Goal: Information Seeking & Learning: Learn about a topic

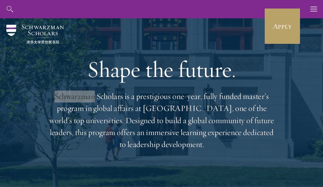
click at [85, 67] on h1 "Shape the future." at bounding box center [161, 69] width 227 height 26
click at [87, 100] on p "Schwarzman Scholars is a prestigious one-year, fully funded master’s program in…" at bounding box center [161, 121] width 227 height 60
click at [82, 97] on p "Schwarzman Scholars is a prestigious one-year, fully funded master’s program in…" at bounding box center [161, 121] width 227 height 60
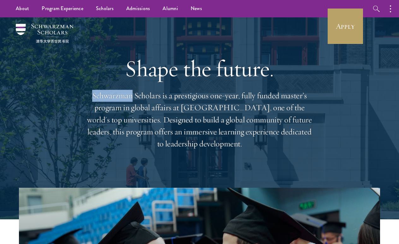
click at [195, 84] on div "Shape the future. Schwarzman Scholars is a prestigious one-year, fully funded m…" at bounding box center [199, 102] width 227 height 170
click at [323, 11] on button "button" at bounding box center [392, 8] width 14 height 17
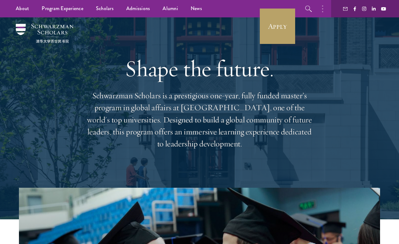
click at [203, 49] on div "Shape the future. Schwarzman Scholars is a prestigious one-year, fully funded m…" at bounding box center [199, 102] width 227 height 170
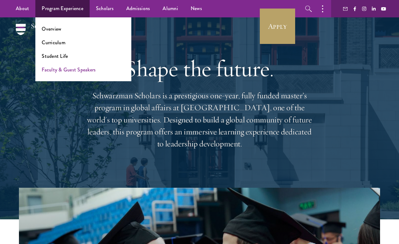
click at [62, 66] on link "Faculty & Guest Speakers" at bounding box center [69, 69] width 54 height 7
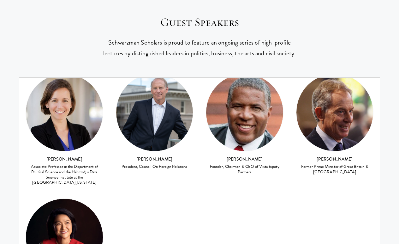
scroll to position [276, 0]
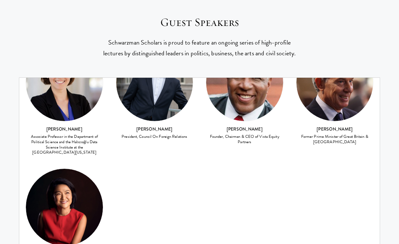
click at [117, 190] on div "Guest Speakers Schwarzman Scholars is proud to feature an ongoing series of hig…" at bounding box center [199, 141] width 361 height 314
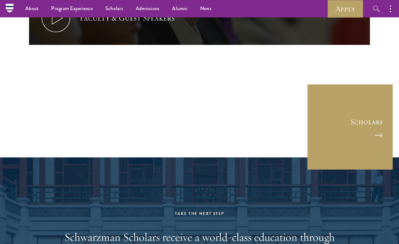
scroll to position [2829, 0]
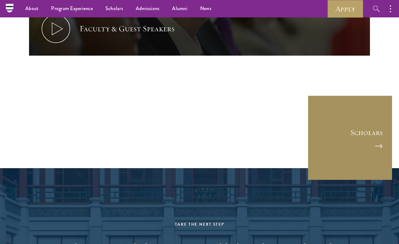
click at [371, 95] on link "Scholars" at bounding box center [349, 137] width 85 height 85
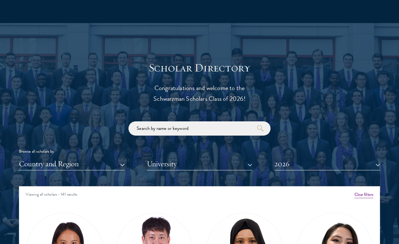
scroll to position [779, 0]
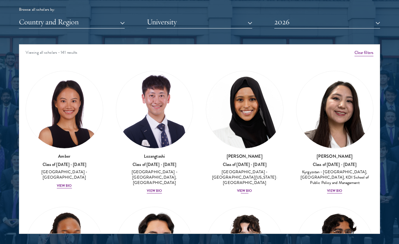
click at [251, 188] on div "View Bio" at bounding box center [244, 190] width 15 height 5
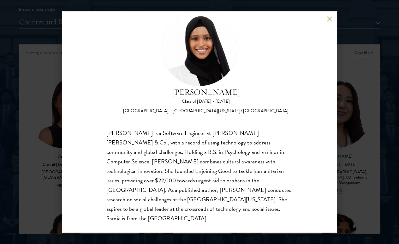
scroll to position [20, 0]
click at [20, 103] on div "[PERSON_NAME] Class of [DATE] - [DATE] [GEOGRAPHIC_DATA] - [GEOGRAPHIC_DATA][US…" at bounding box center [199, 122] width 399 height 244
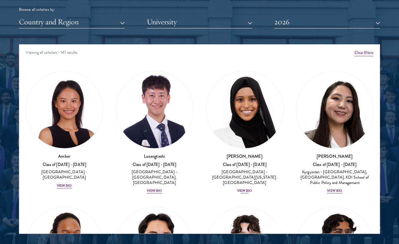
click at [248, 188] on div "View Bio" at bounding box center [244, 190] width 15 height 5
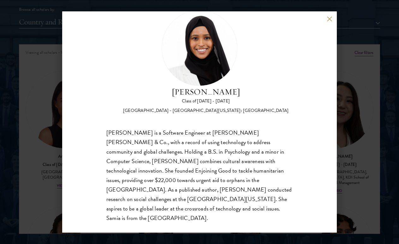
scroll to position [20, 0]
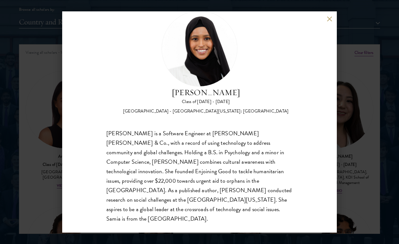
click at [25, 132] on div "[PERSON_NAME] Class of [DATE] - [DATE] [GEOGRAPHIC_DATA] - [GEOGRAPHIC_DATA][US…" at bounding box center [199, 122] width 399 height 244
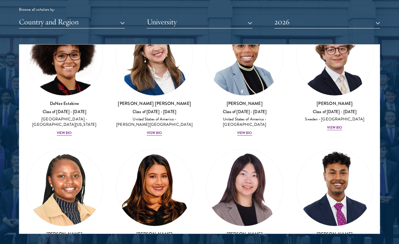
scroll to position [1318, 0]
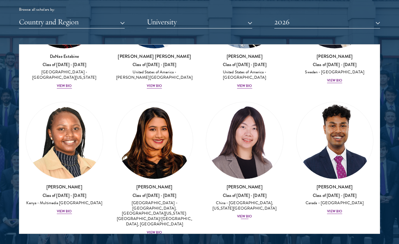
click at [245, 214] on div "View Bio" at bounding box center [244, 216] width 15 height 5
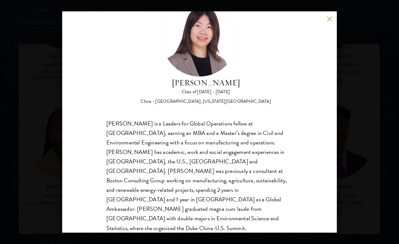
scroll to position [29, 0]
click at [32, 153] on div "[PERSON_NAME] Class of [DATE] - [DATE] [GEOGRAPHIC_DATA] - [GEOGRAPHIC_DATA], […" at bounding box center [199, 122] width 399 height 244
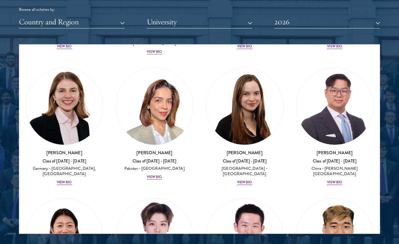
scroll to position [2209, 0]
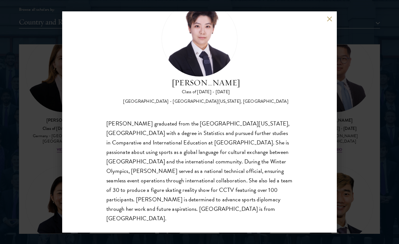
scroll to position [29, 0]
click at [34, 187] on div "[PERSON_NAME] Class of [DATE] - [DATE] [GEOGRAPHIC_DATA] - [GEOGRAPHIC_DATA][US…" at bounding box center [199, 122] width 399 height 244
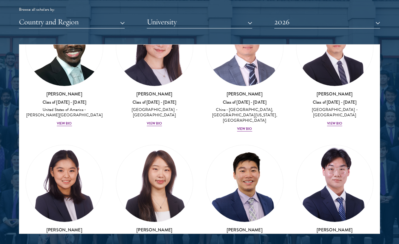
scroll to position [4542, 0]
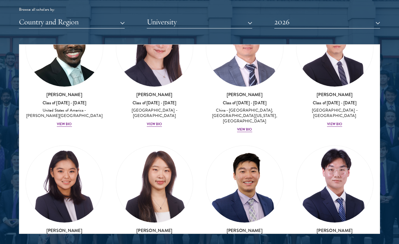
click at [123, 23] on button "Country and Region" at bounding box center [72, 21] width 106 height 13
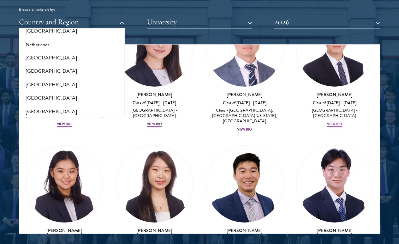
scroll to position [800, 0]
